Goal: Check status: Check status

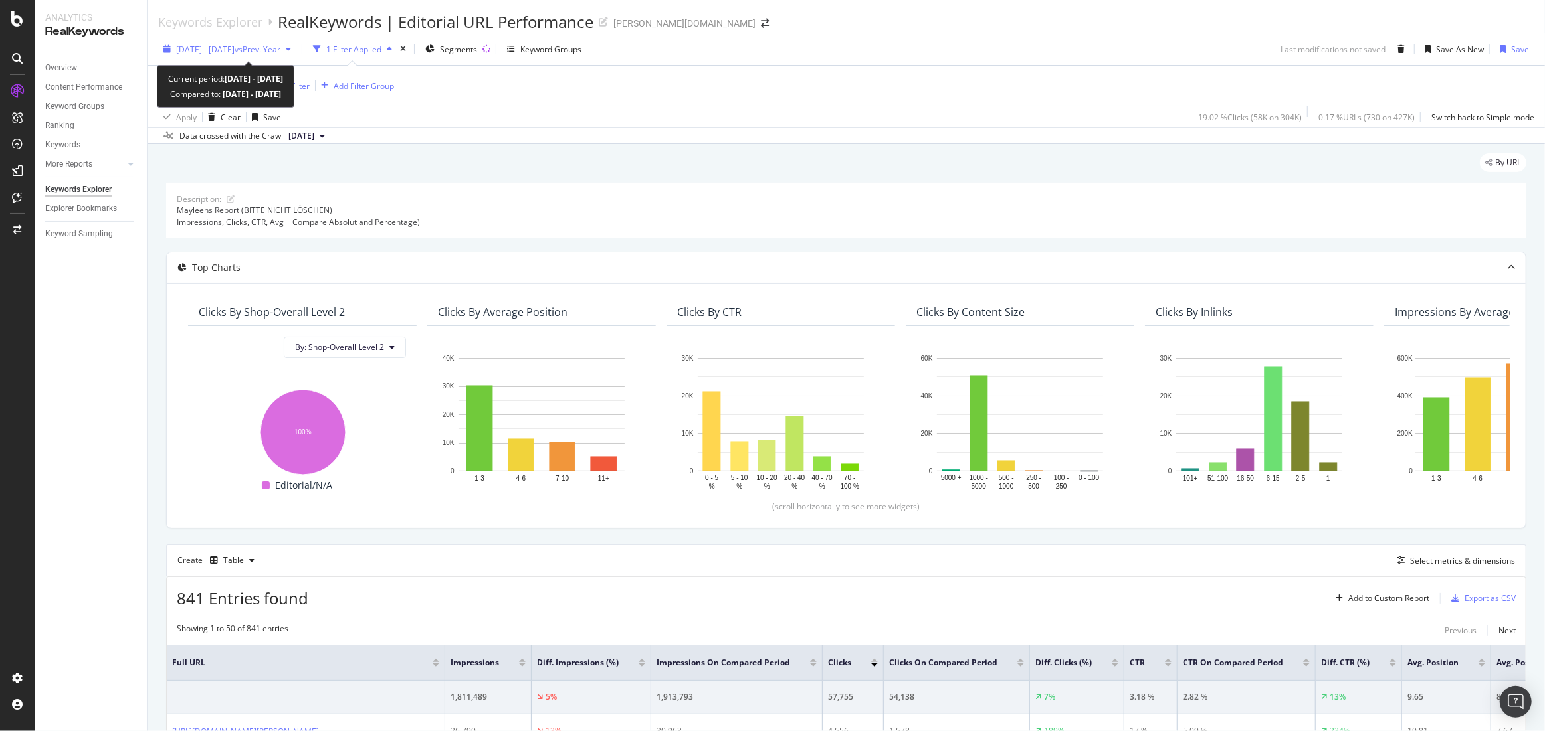
click at [235, 49] on span "[DATE] - [DATE]" at bounding box center [205, 49] width 58 height 11
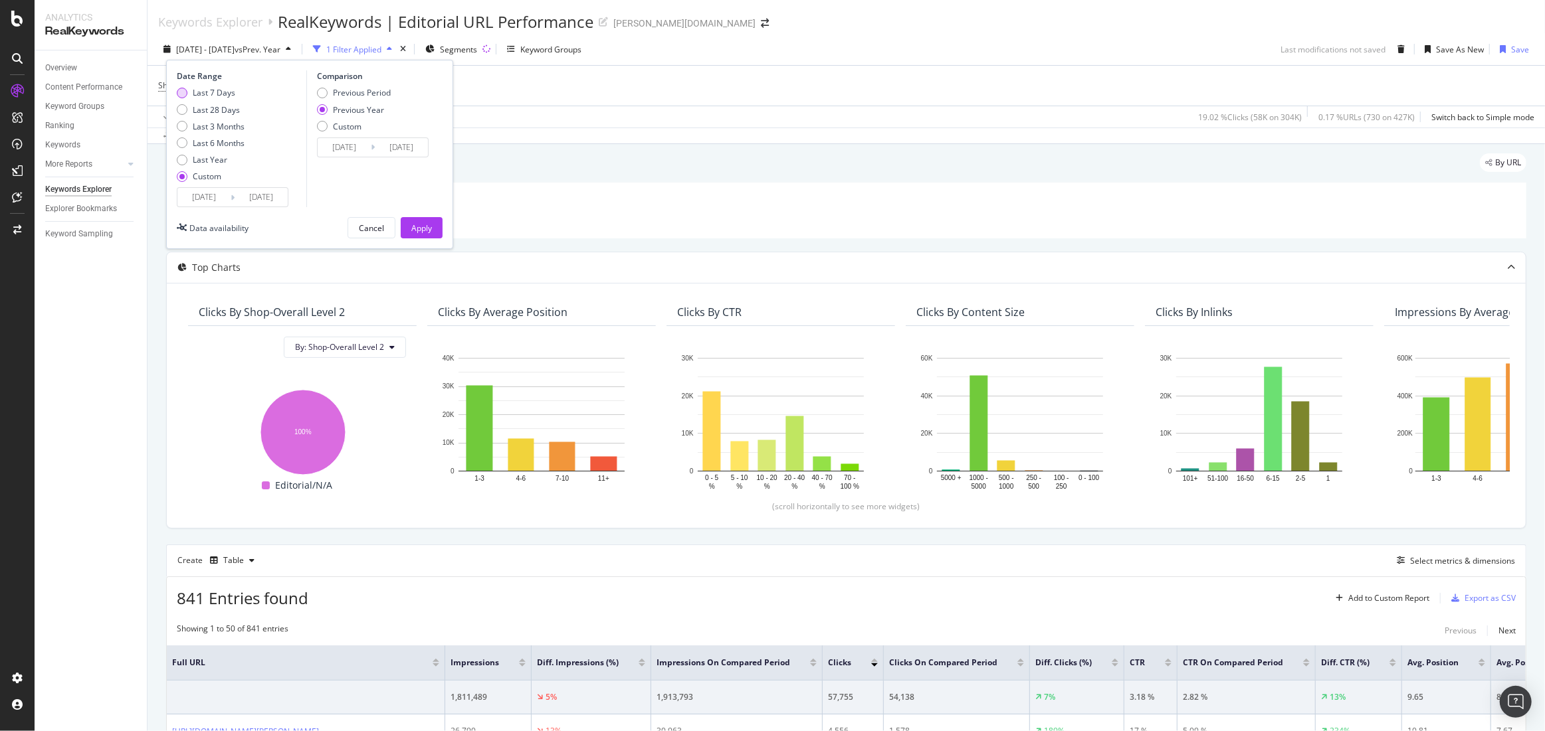
click at [218, 91] on div "Last 7 Days" at bounding box center [214, 92] width 43 height 11
type input "[DATE]"
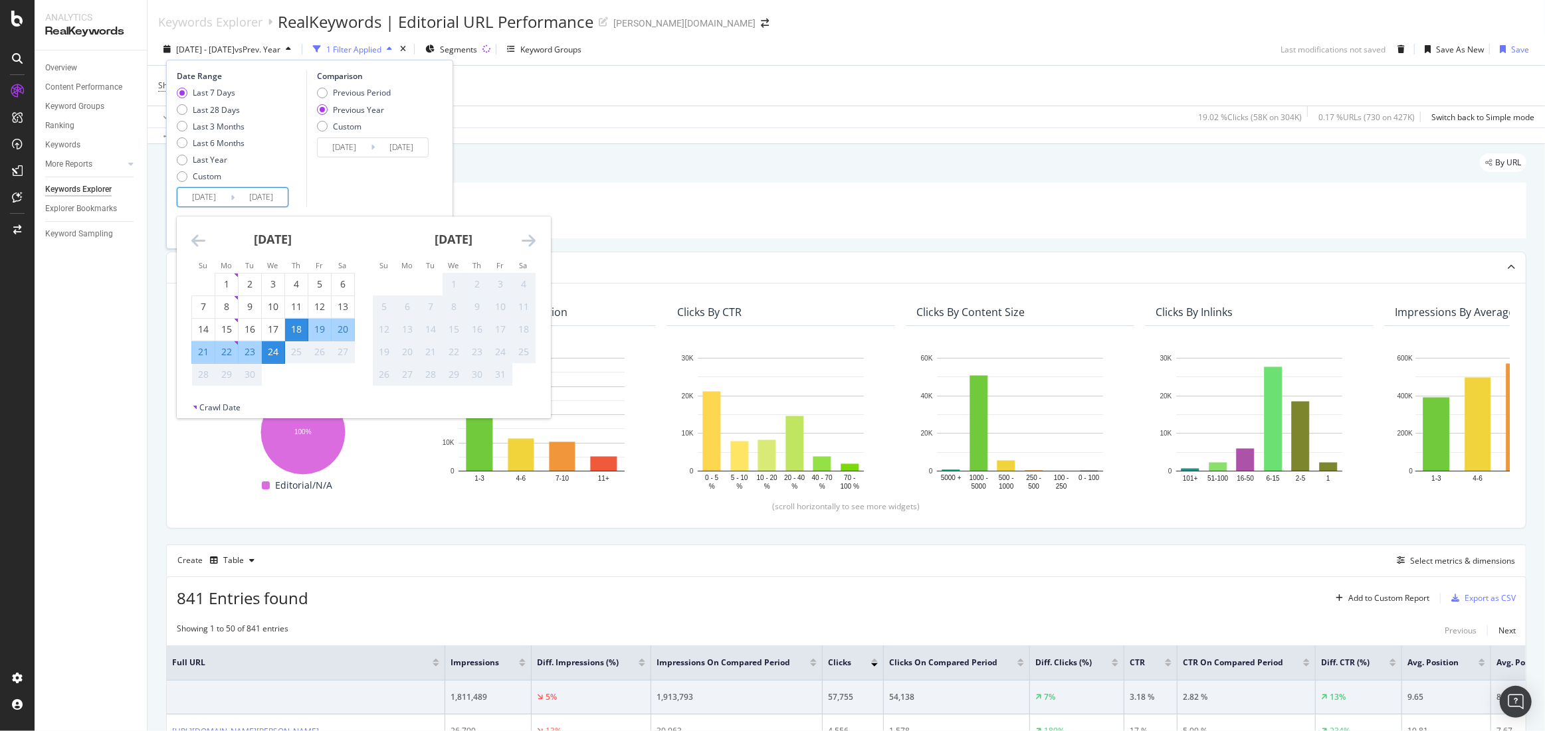
click at [206, 195] on input "[DATE]" at bounding box center [203, 197] width 53 height 19
click at [223, 276] on div "1" at bounding box center [226, 285] width 23 height 22
type input "[DATE]"
click at [352, 181] on div "Comparison Previous Period Previous Year Custom [DATE] Navigate forward to inte…" at bounding box center [369, 138] width 126 height 137
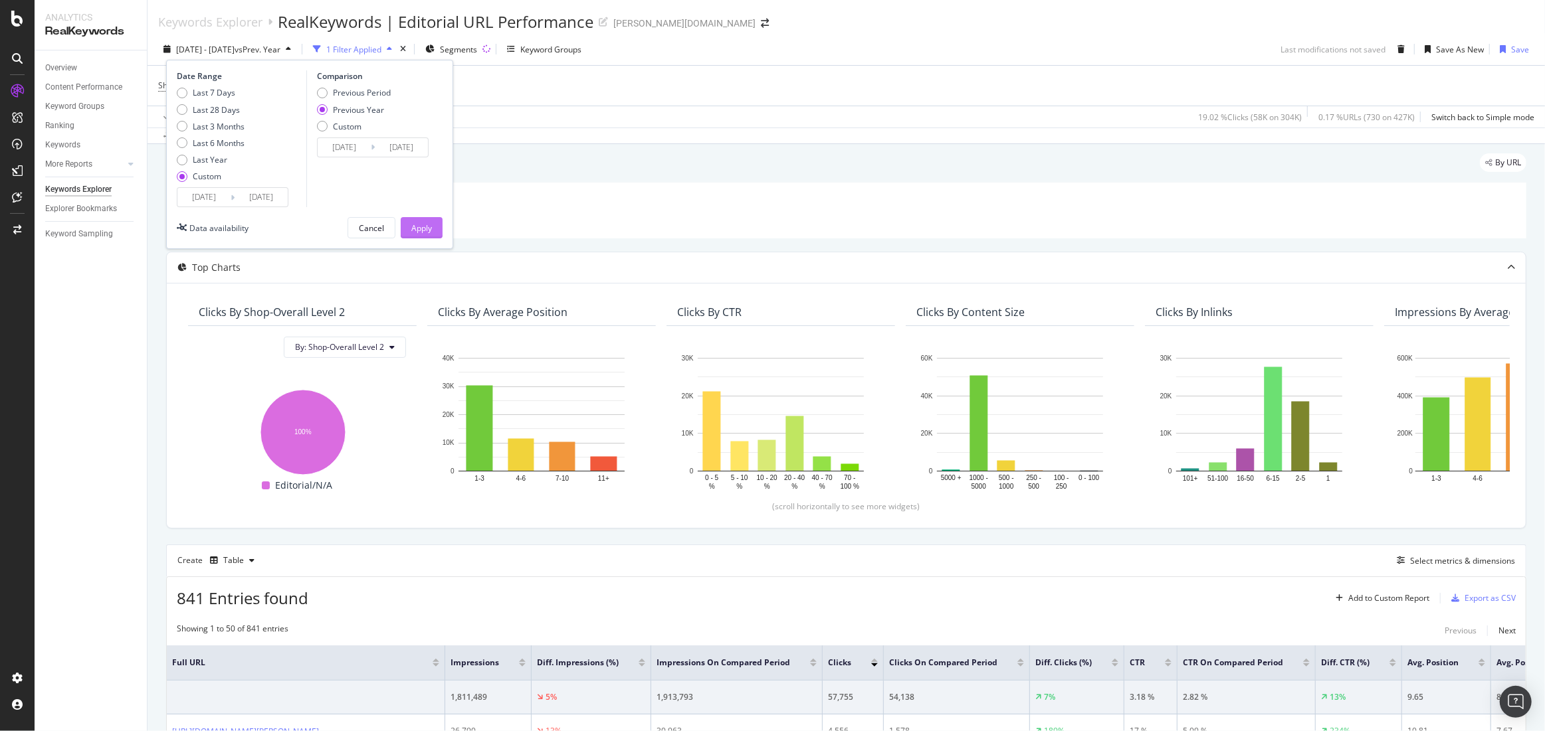
click at [422, 232] on div "Apply" at bounding box center [421, 228] width 21 height 11
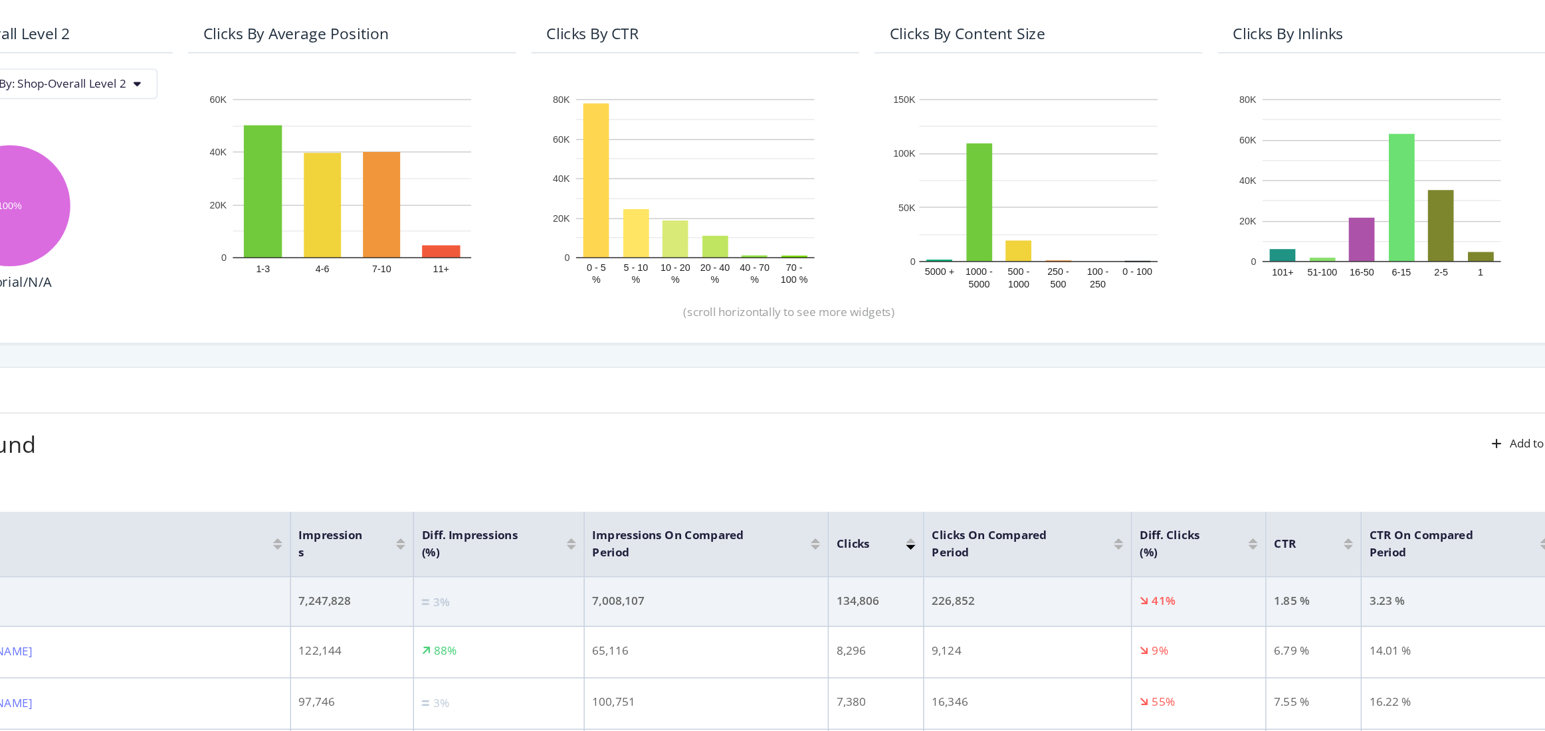
scroll to position [121, 0]
